Goal: Information Seeking & Learning: Check status

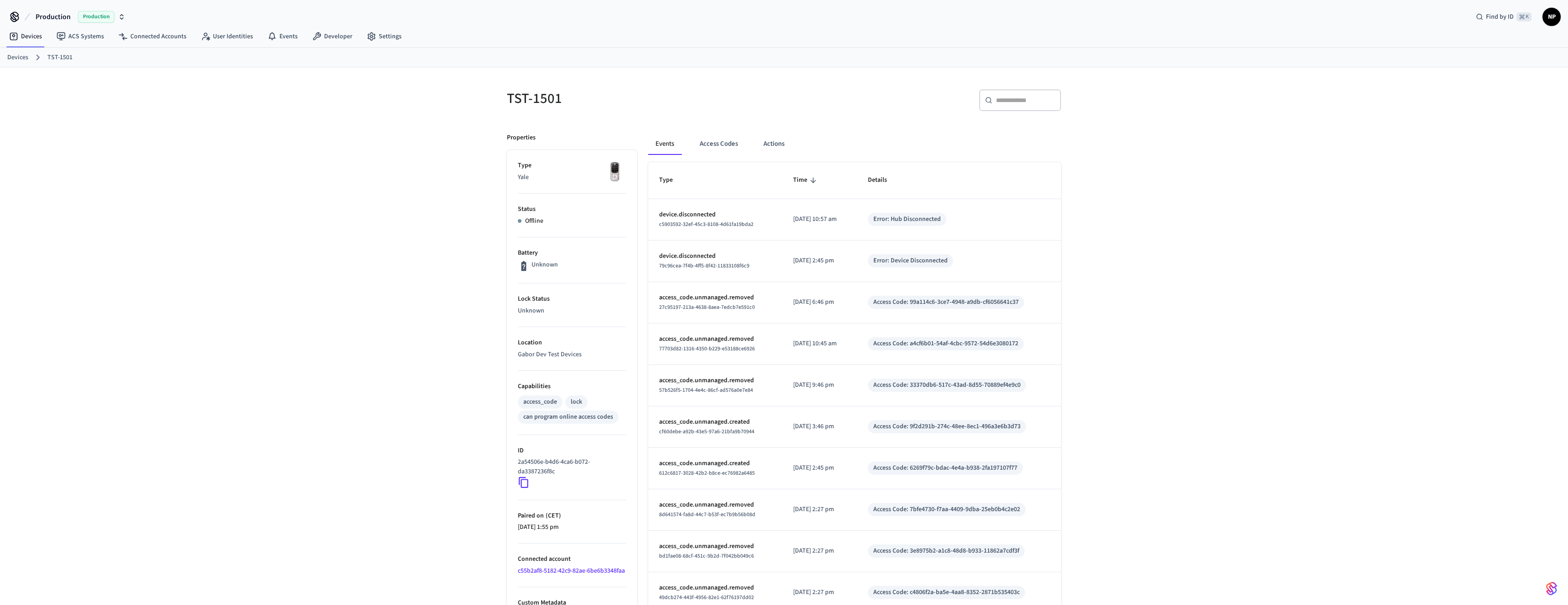
click at [26, 57] on link "Devices" at bounding box center [18, 58] width 21 height 10
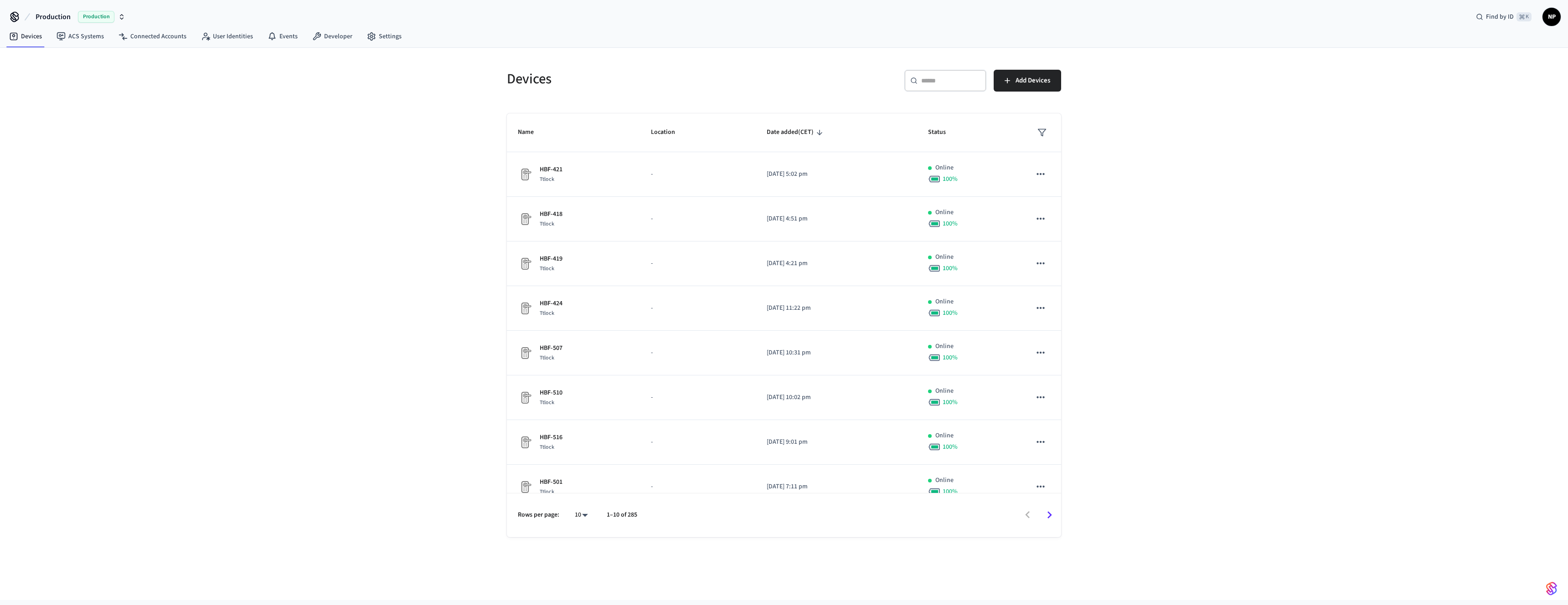
click at [950, 83] on input "text" at bounding box center [950, 80] width 59 height 9
type input "*"
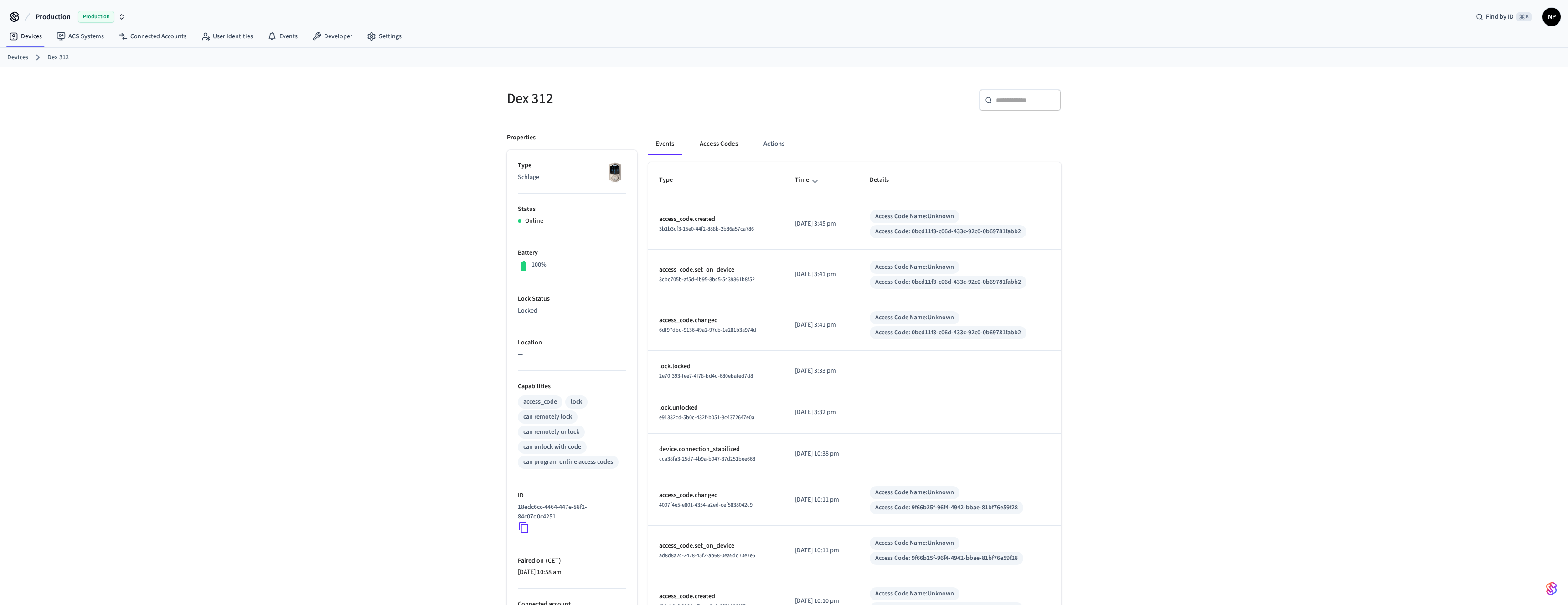
click at [715, 144] on button "Access Codes" at bounding box center [718, 144] width 53 height 22
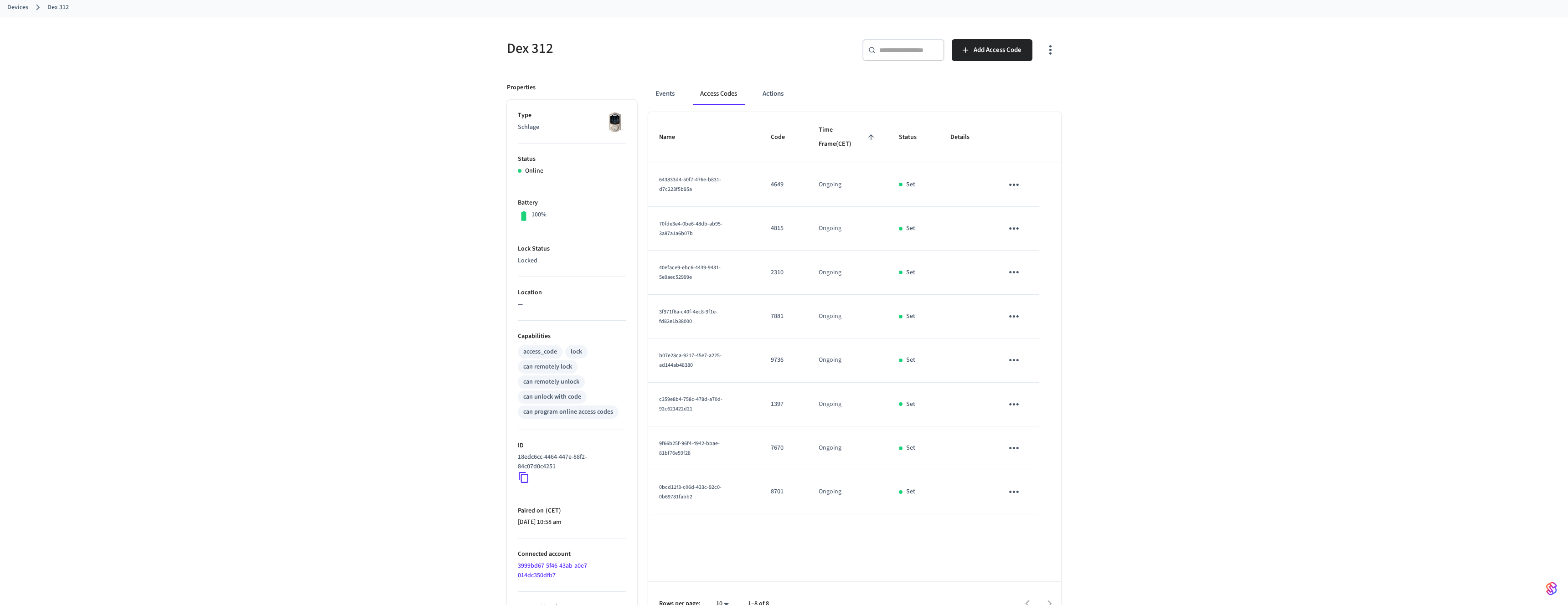
scroll to position [71, 0]
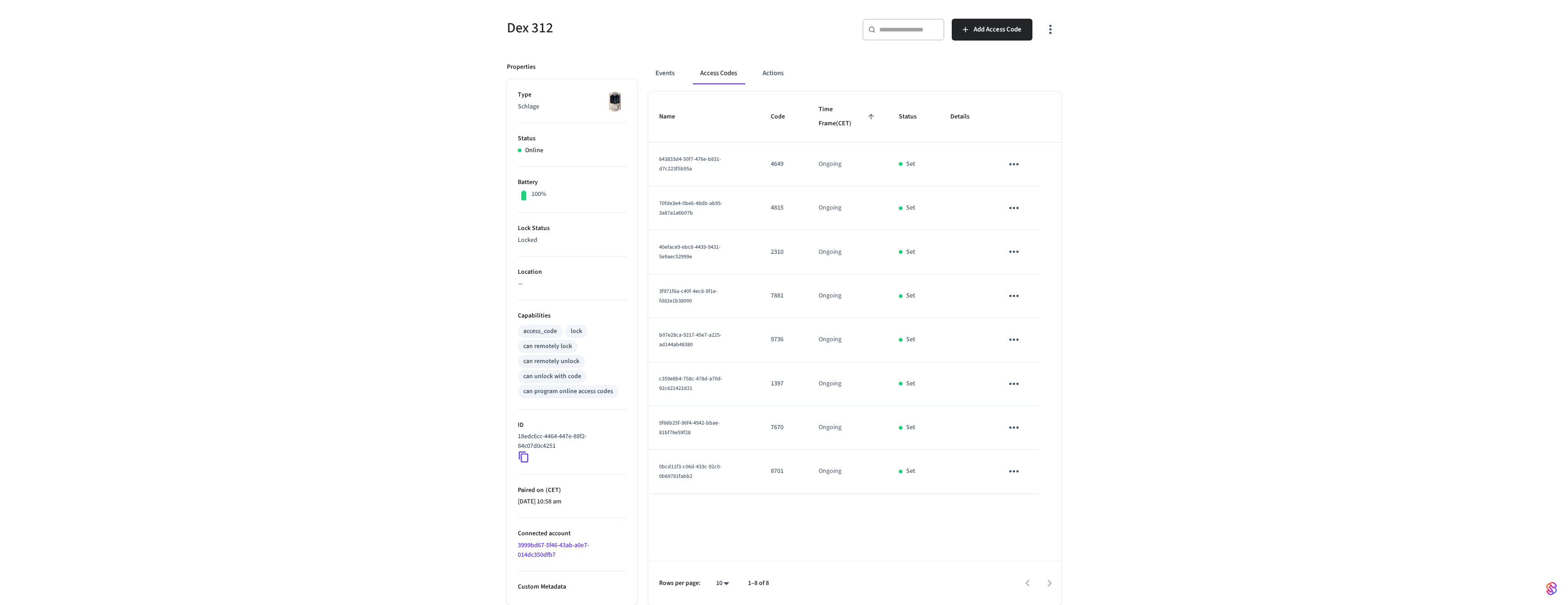
click at [1256, 285] on div "Dex 312 ​ ​ Add Access Code Properties Type Schlage Status Online Battery 100% …" at bounding box center [784, 301] width 1568 height 609
click at [1124, 340] on div "Dex 312 ​ ​ Add Access Code Properties Type Schlage Status Online Battery 100% …" at bounding box center [784, 301] width 1568 height 609
click at [665, 72] on button "Events" at bounding box center [665, 74] width 33 height 22
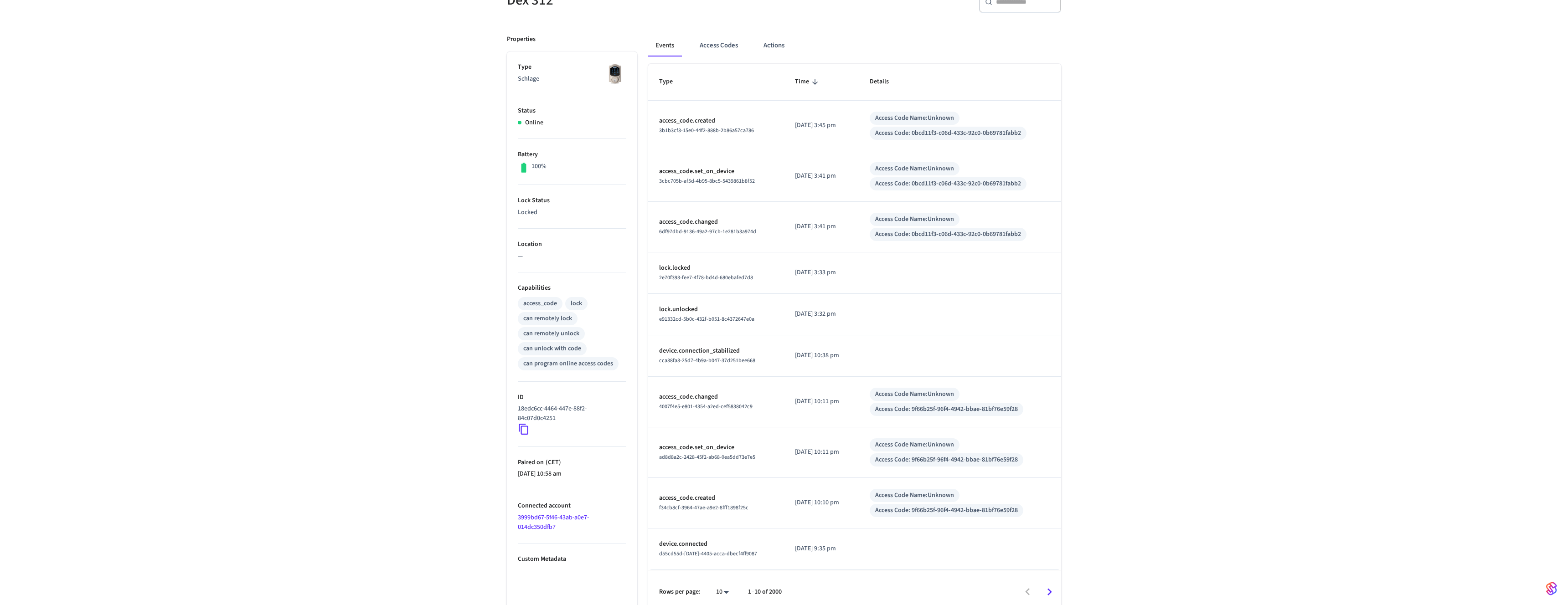
scroll to position [108, 0]
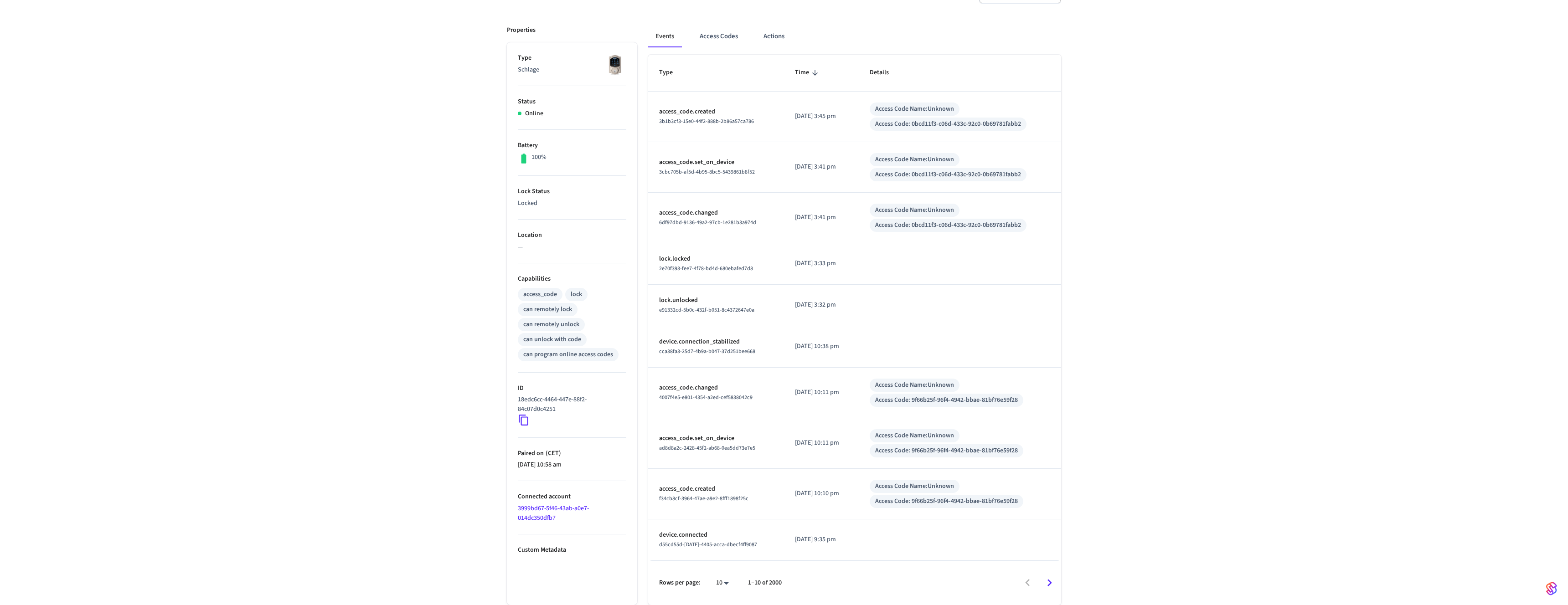
click at [1054, 579] on icon "Go to next page" at bounding box center [1049, 583] width 14 height 14
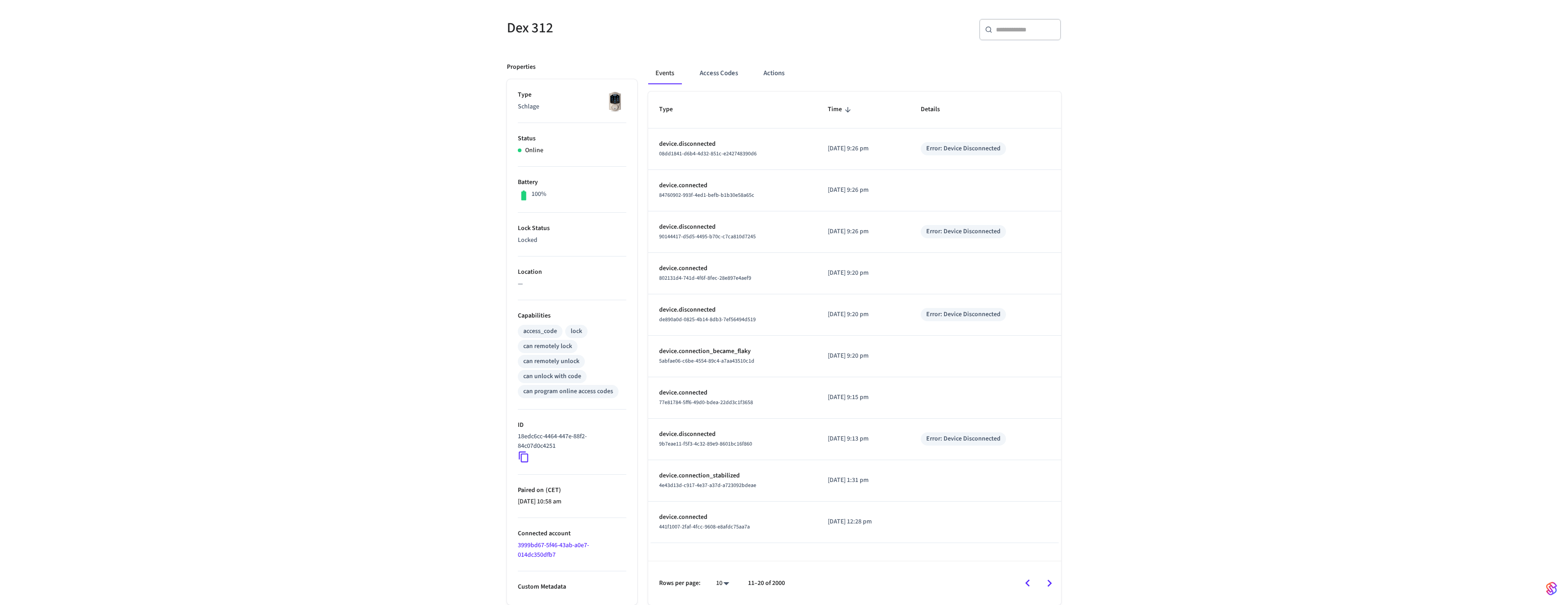
scroll to position [71, 0]
click at [1035, 582] on button "Go to previous page" at bounding box center [1027, 583] width 21 height 21
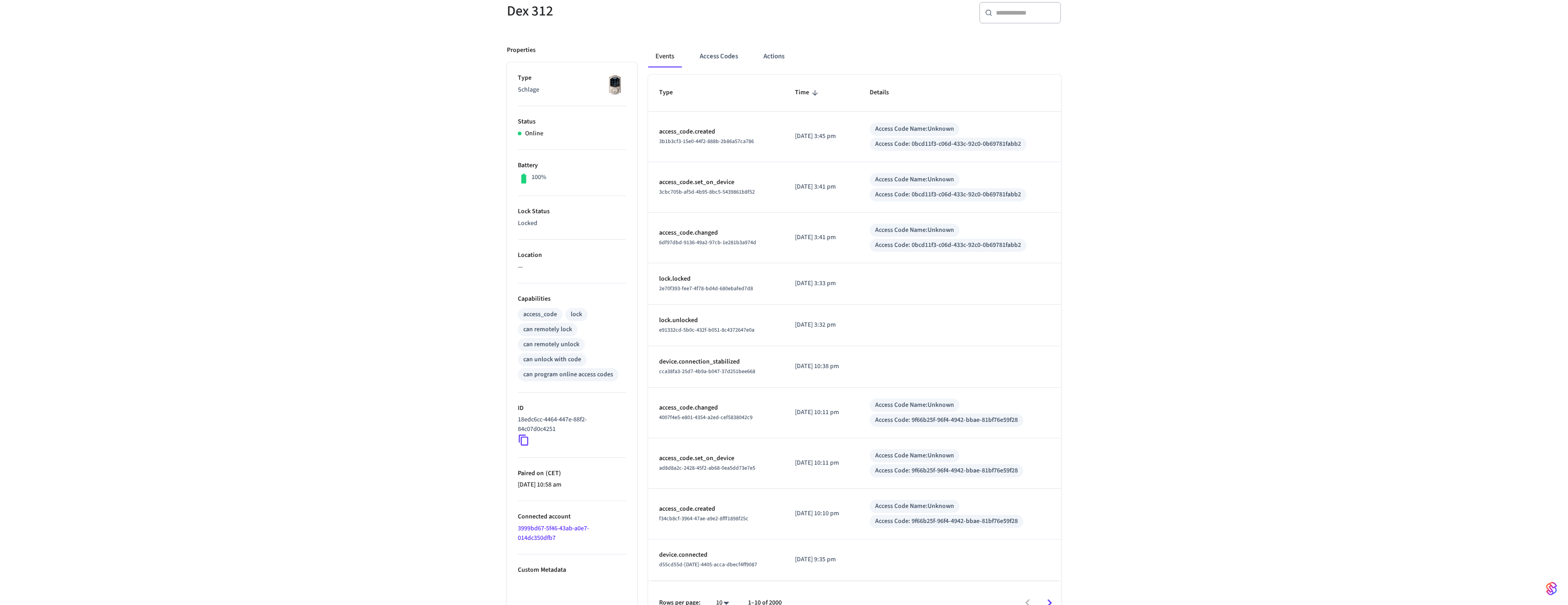
scroll to position [108, 0]
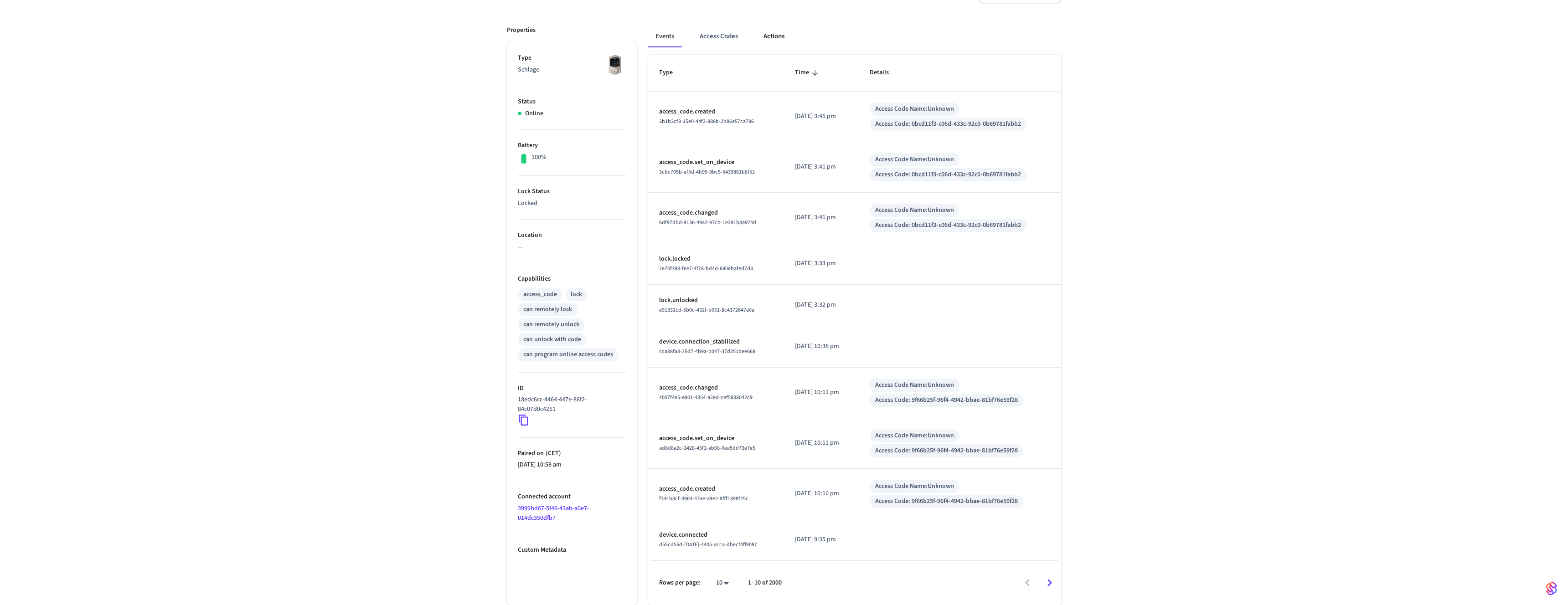
click at [766, 33] on button "Actions" at bounding box center [774, 37] width 35 height 22
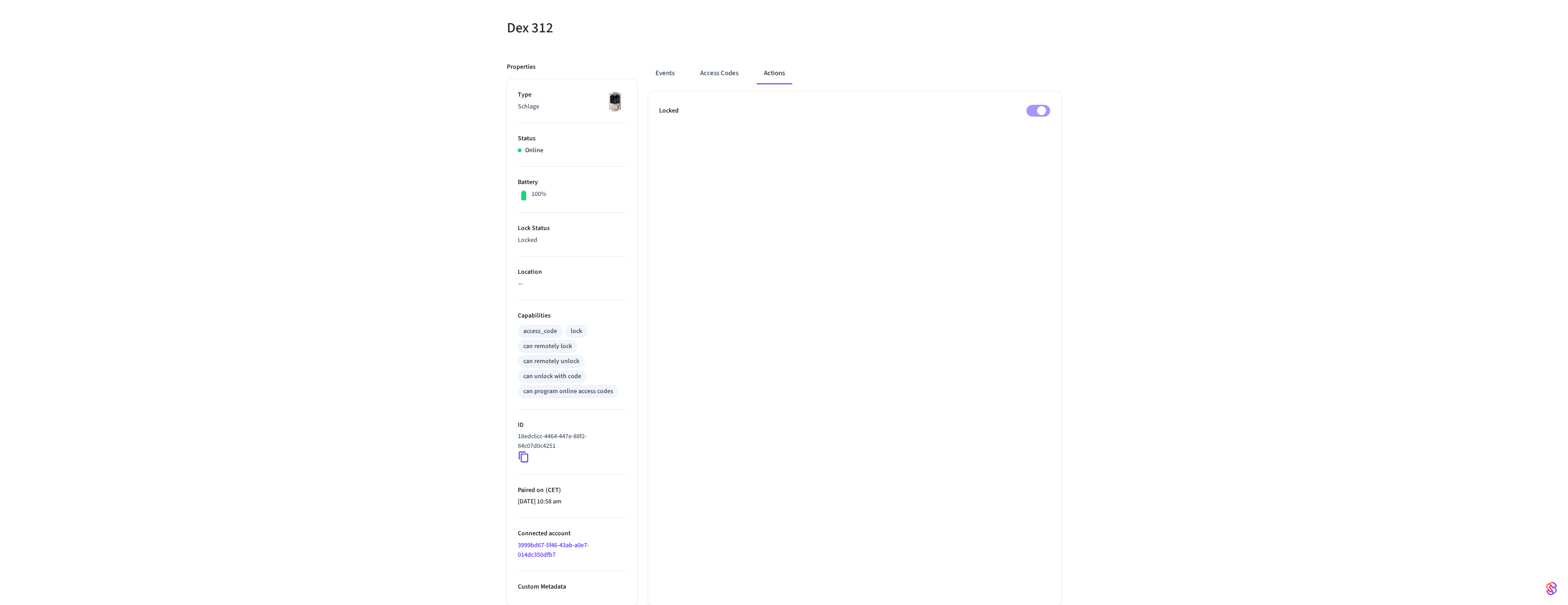
scroll to position [71, 0]
click at [723, 69] on button "Access Codes" at bounding box center [719, 74] width 53 height 22
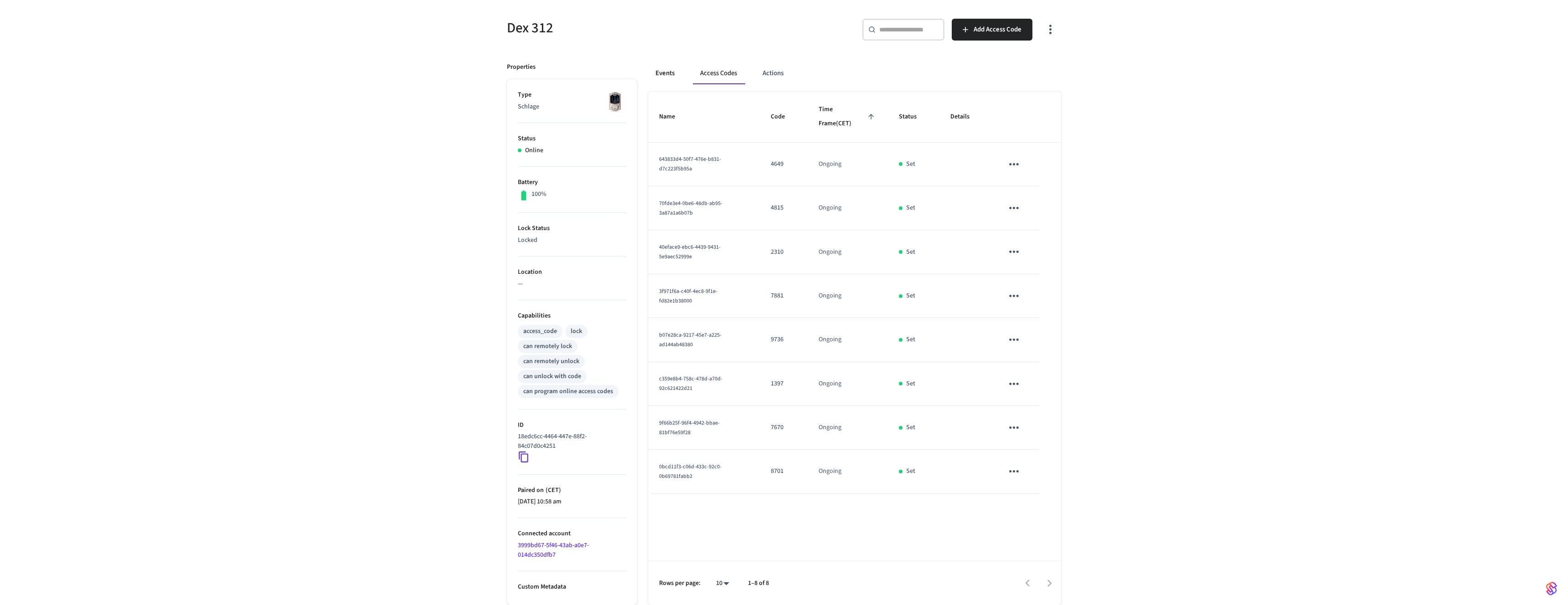
click at [669, 72] on button "Events" at bounding box center [665, 74] width 33 height 22
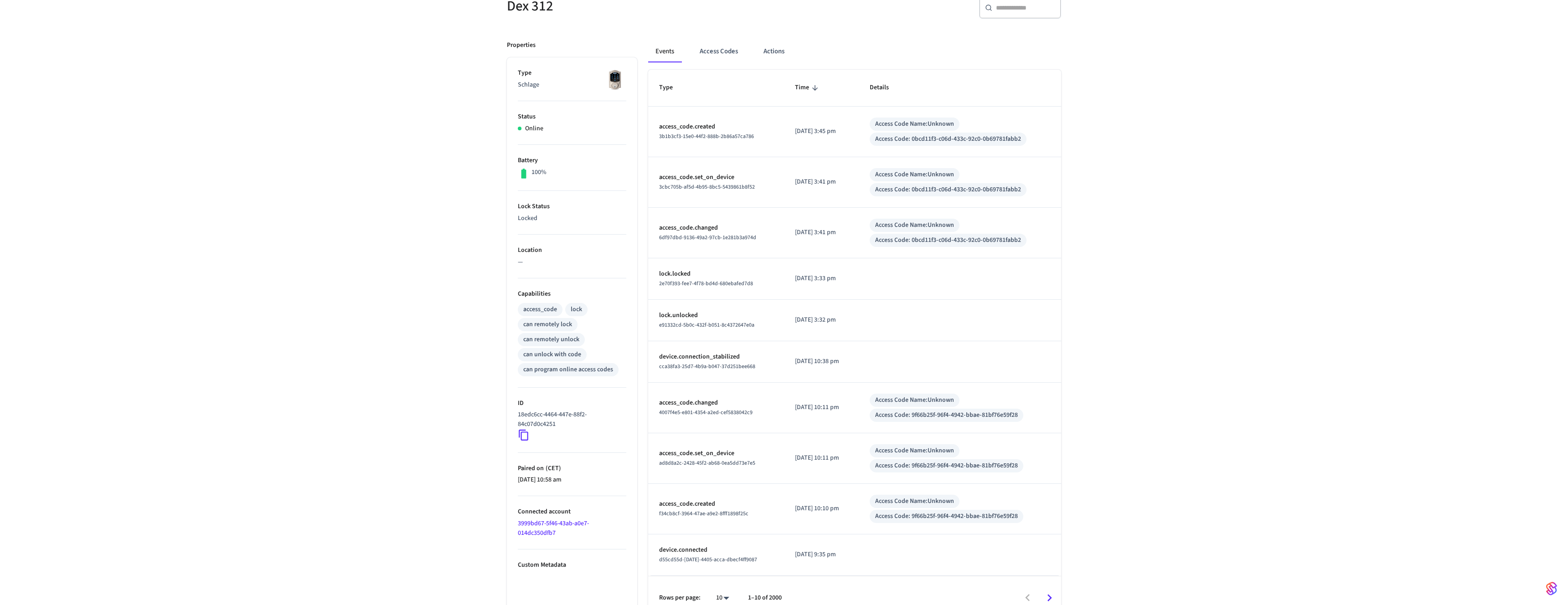
scroll to position [108, 0]
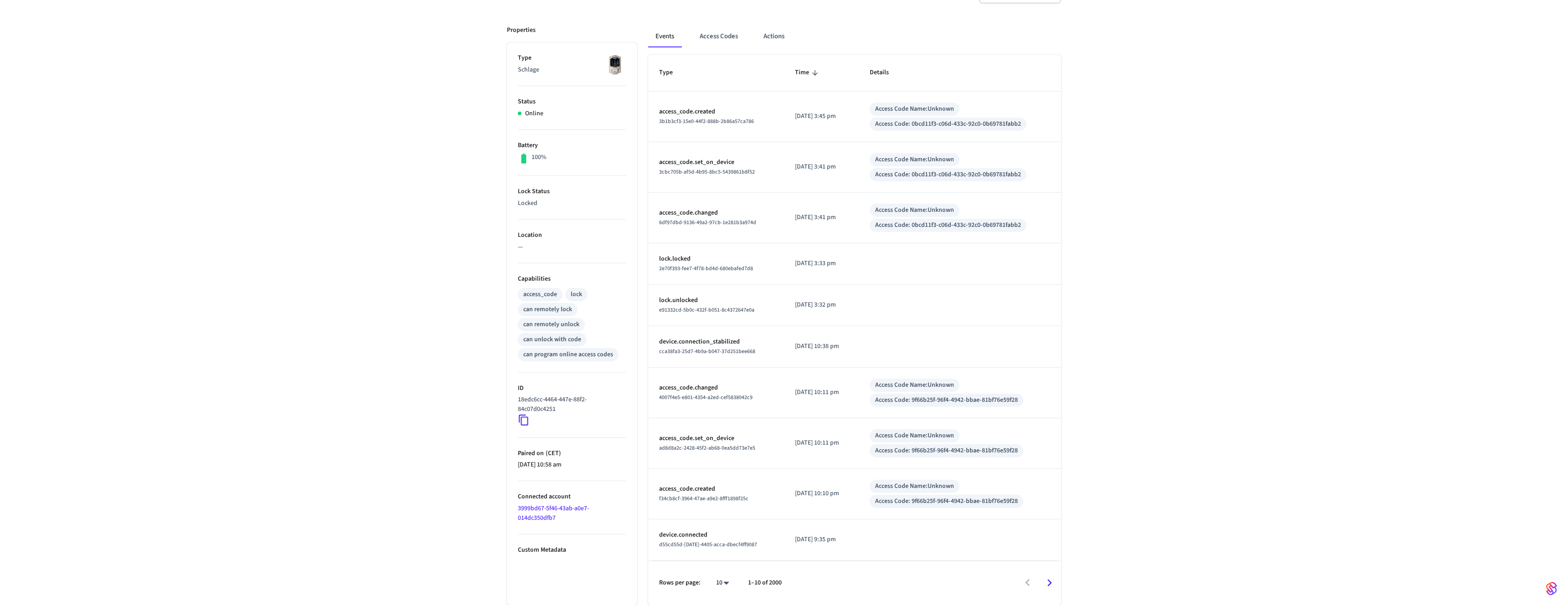
click at [543, 508] on link "3999bd67-5f46-43ab-a0e7-014dc350dfb7" at bounding box center [553, 513] width 71 height 19
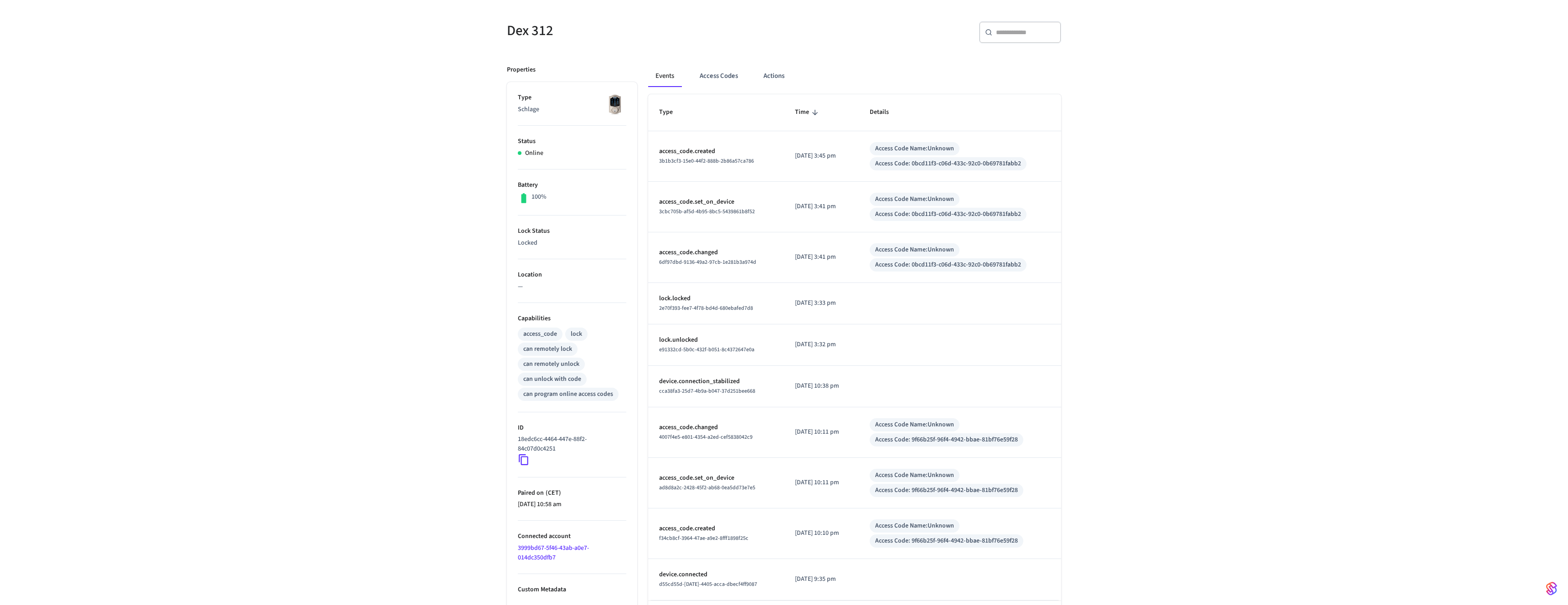
scroll to position [70, 0]
click at [536, 545] on link "3999bd67-5f46-43ab-a0e7-014dc350dfb7" at bounding box center [553, 551] width 71 height 19
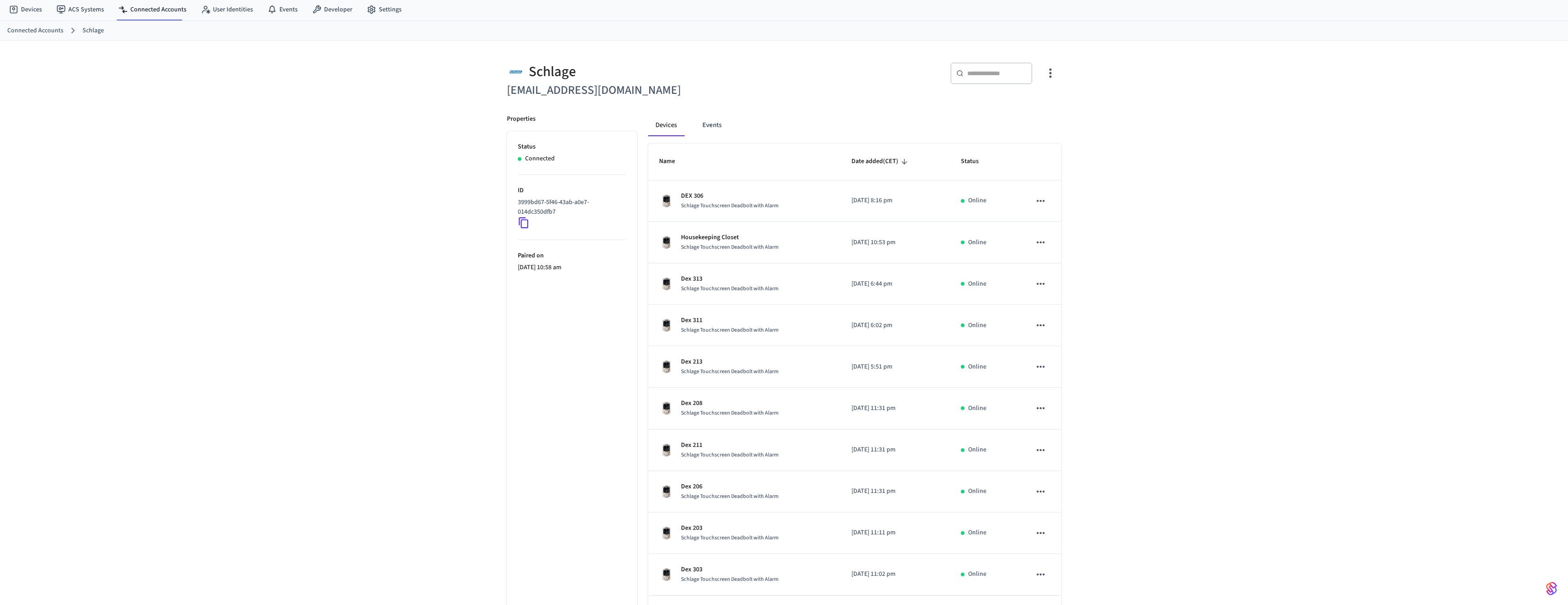
scroll to position [61, 0]
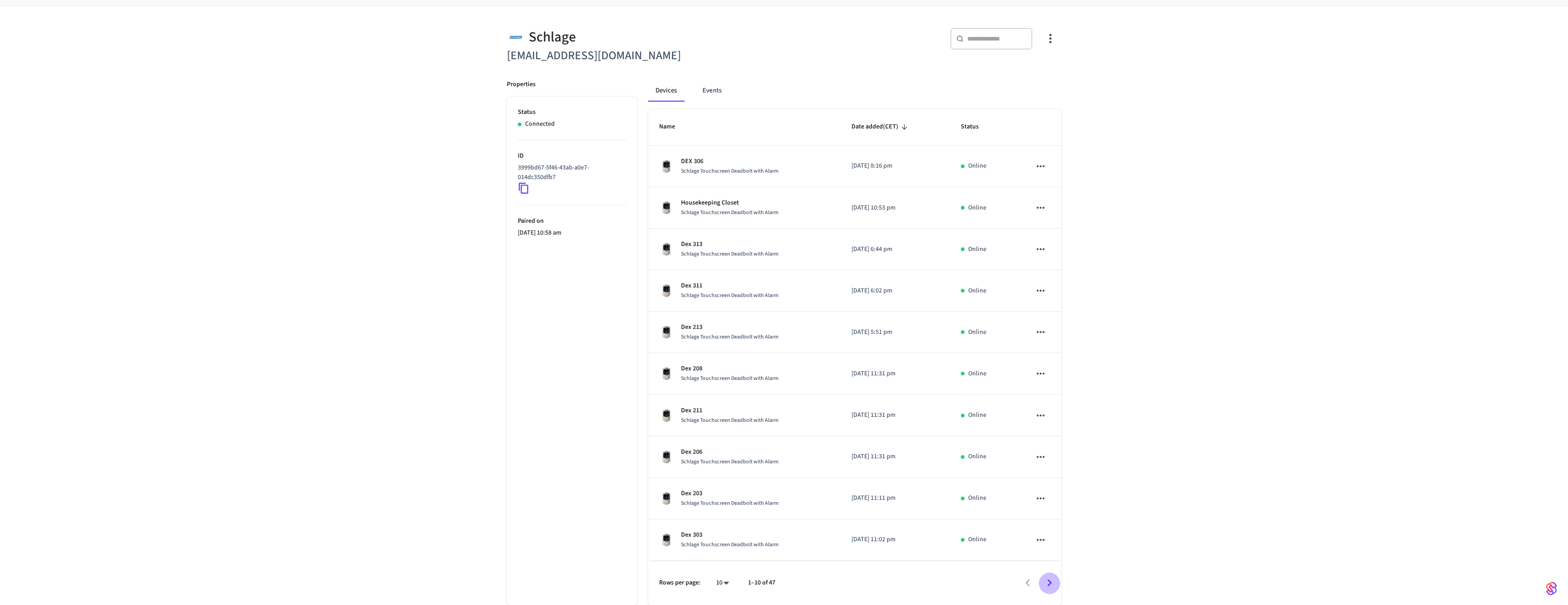
click at [1049, 585] on icon "Go to next page" at bounding box center [1049, 584] width 4 height 7
click at [1049, 584] on icon "Go to next page" at bounding box center [1049, 584] width 4 height 7
click at [1047, 582] on icon "Go to next page" at bounding box center [1049, 583] width 14 height 14
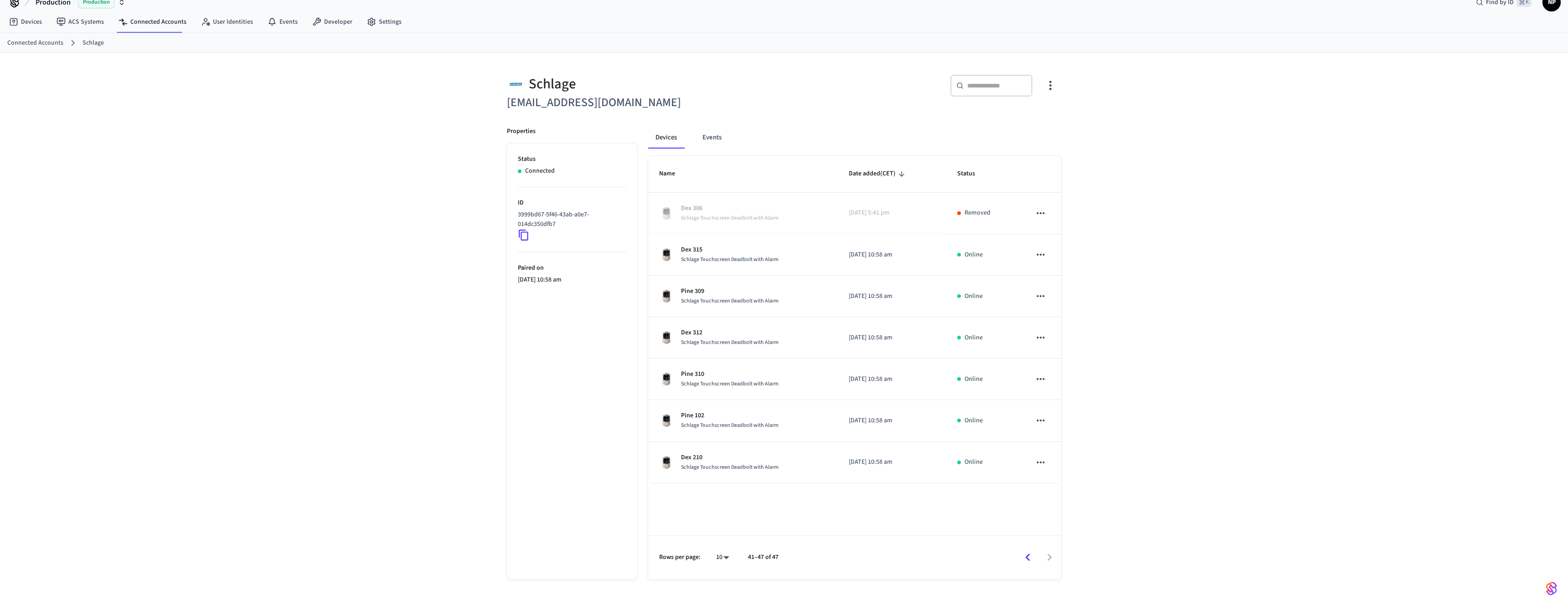
scroll to position [15, 0]
click at [688, 206] on p "Dex 306" at bounding box center [730, 209] width 97 height 10
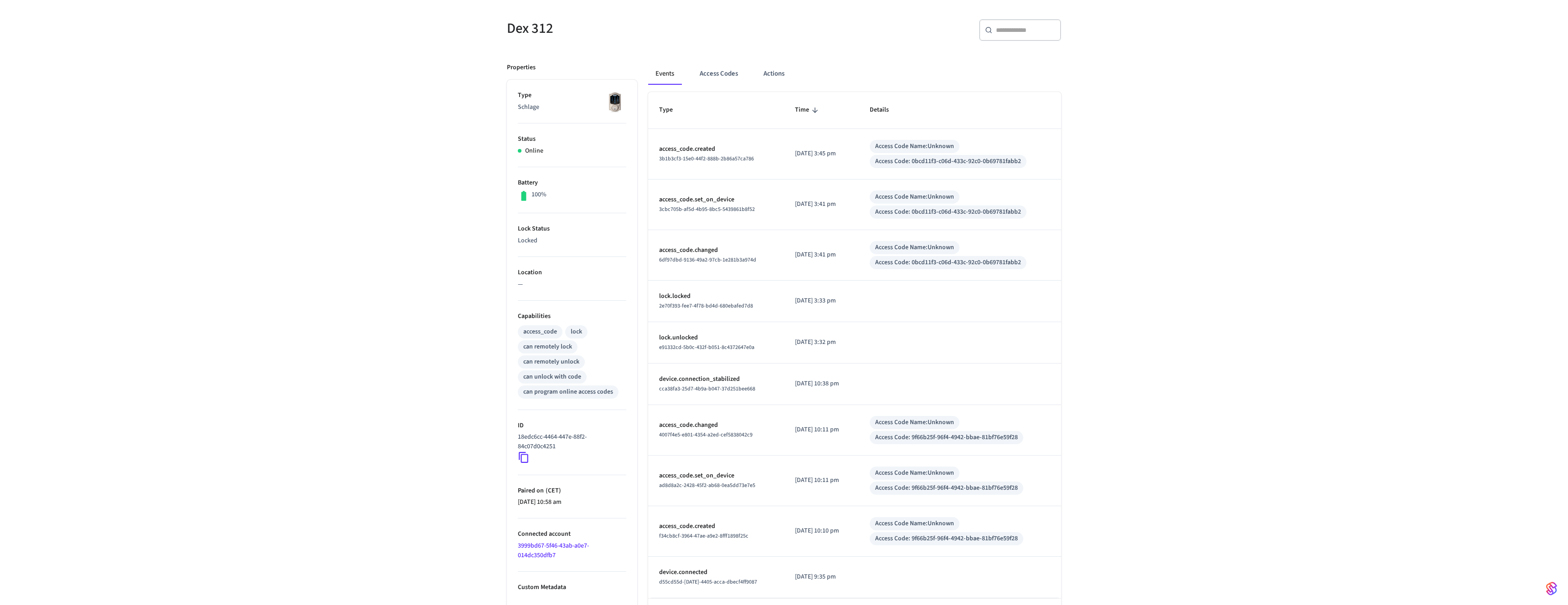
scroll to position [108, 0]
